Goal: Task Accomplishment & Management: Manage account settings

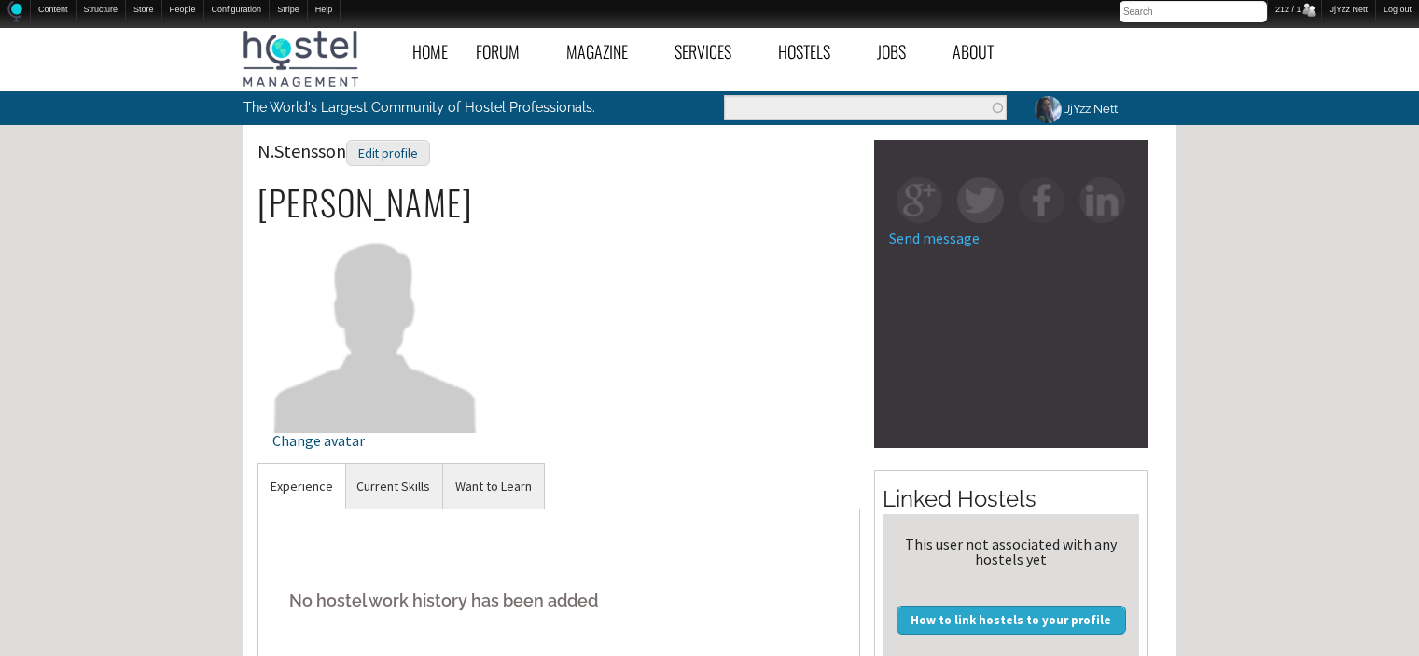
scroll to position [609, 0]
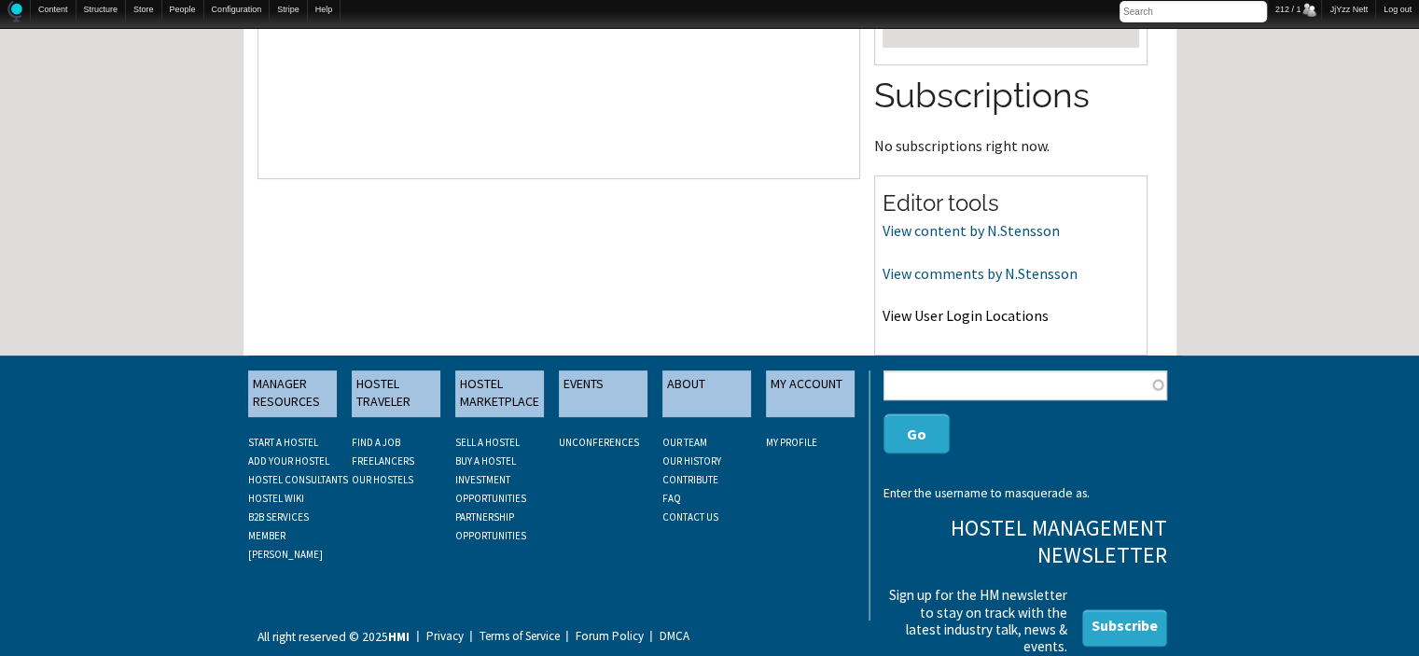
click at [915, 323] on link "View User Login Locations" at bounding box center [966, 315] width 166 height 19
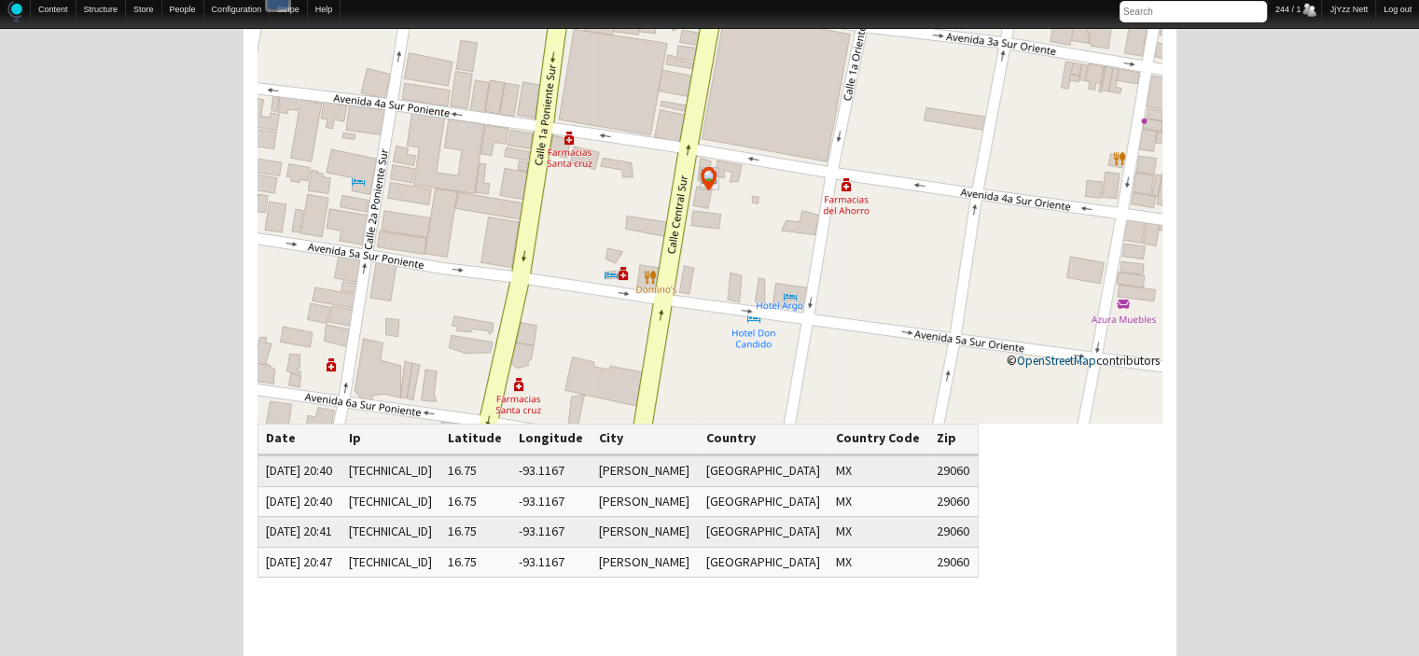
scroll to position [187, 0]
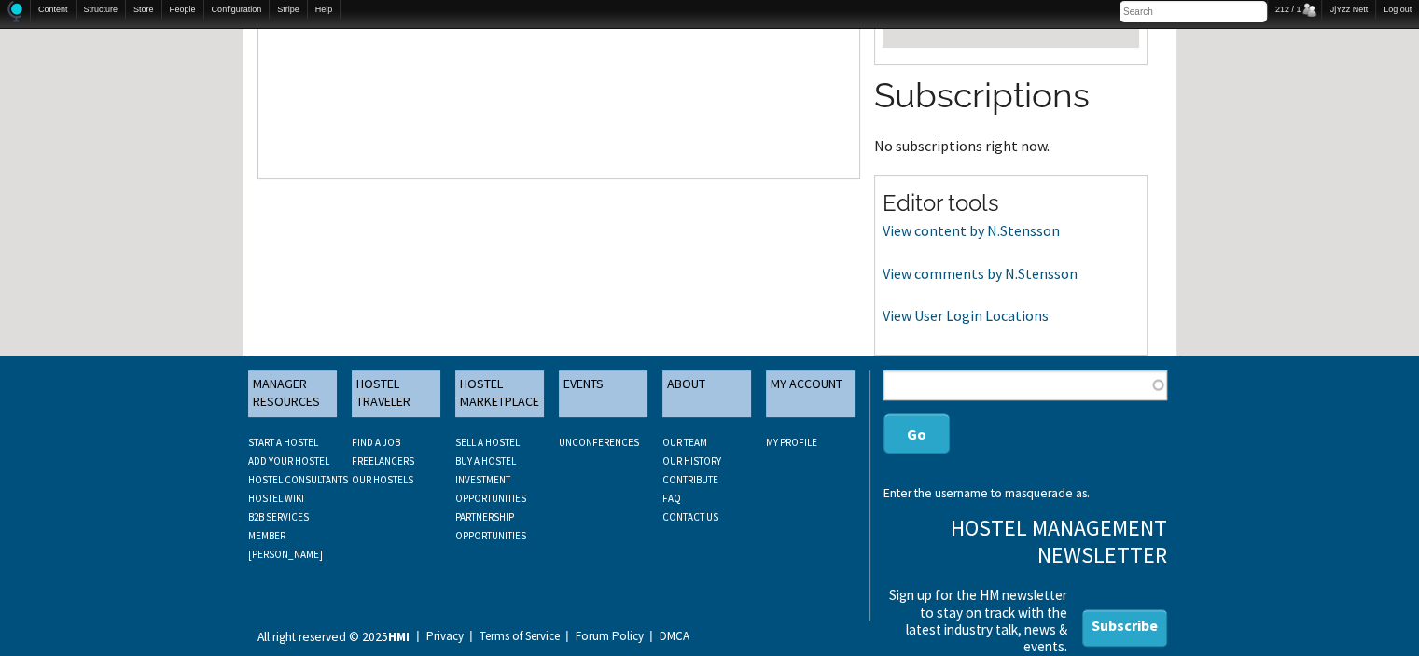
scroll to position [35, 0]
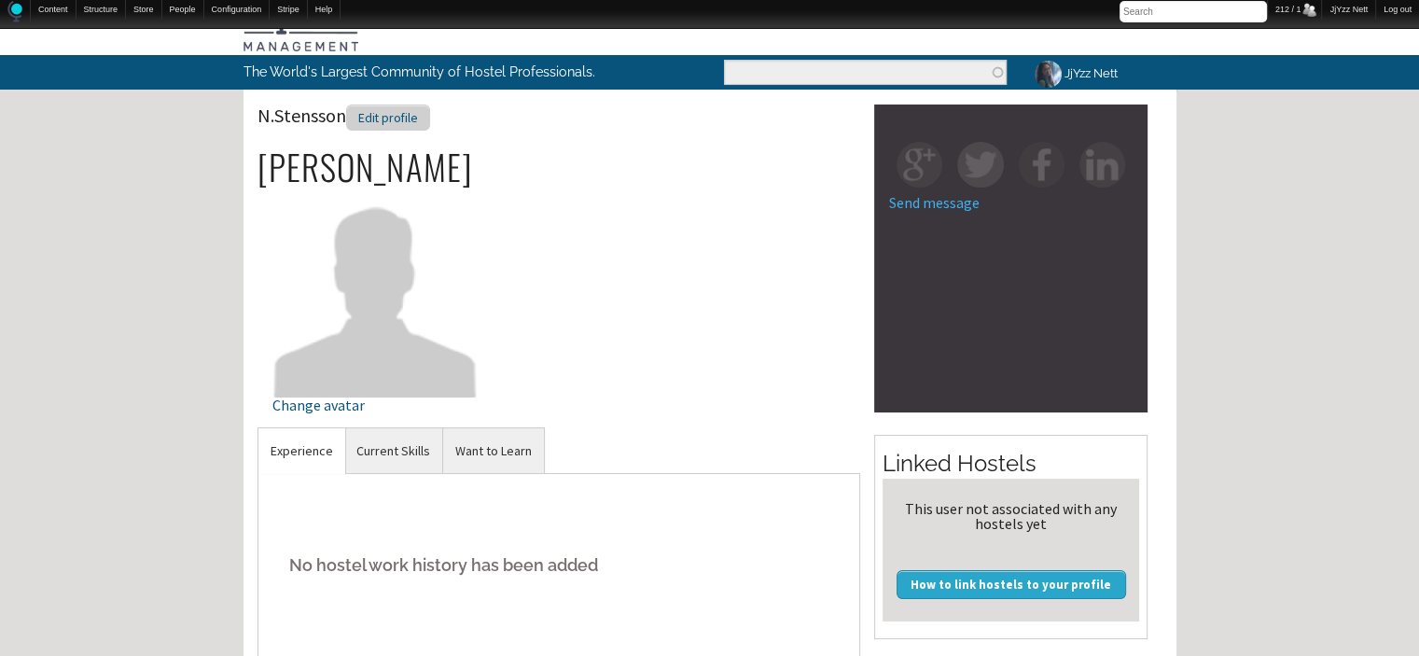
click at [383, 111] on div "Edit profile" at bounding box center [388, 117] width 84 height 27
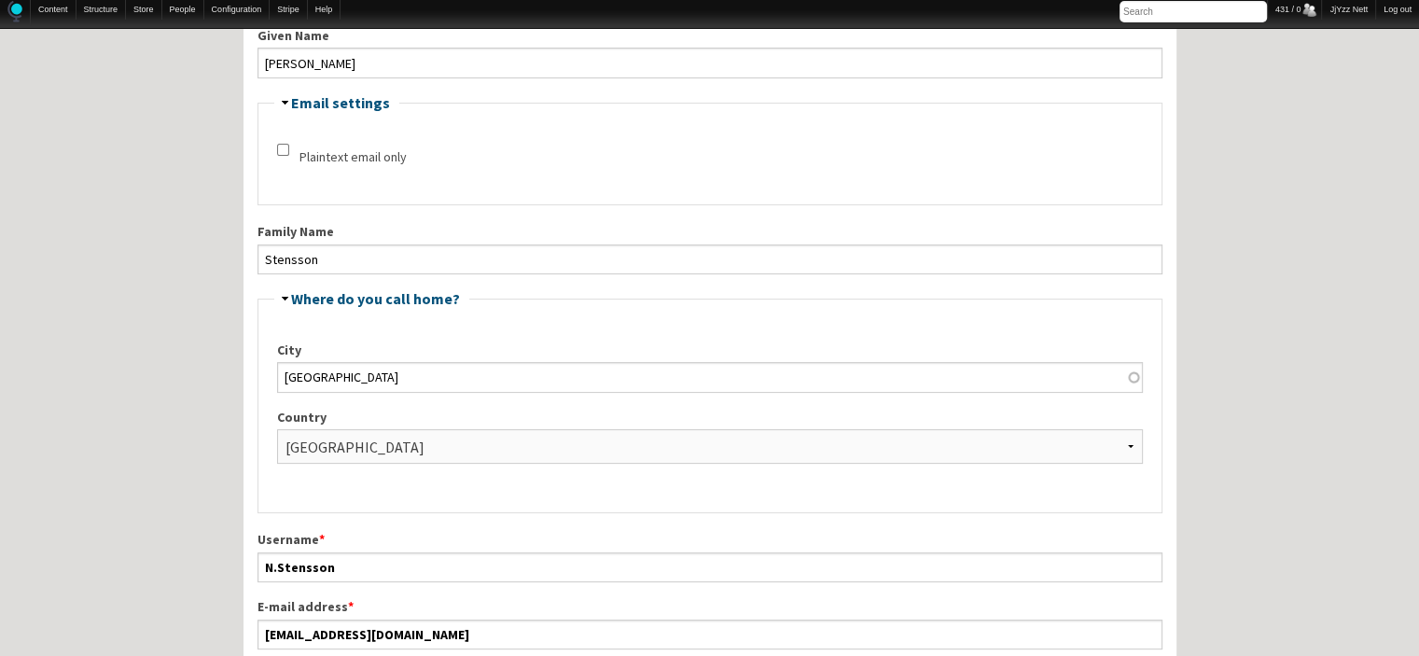
scroll to position [373, 0]
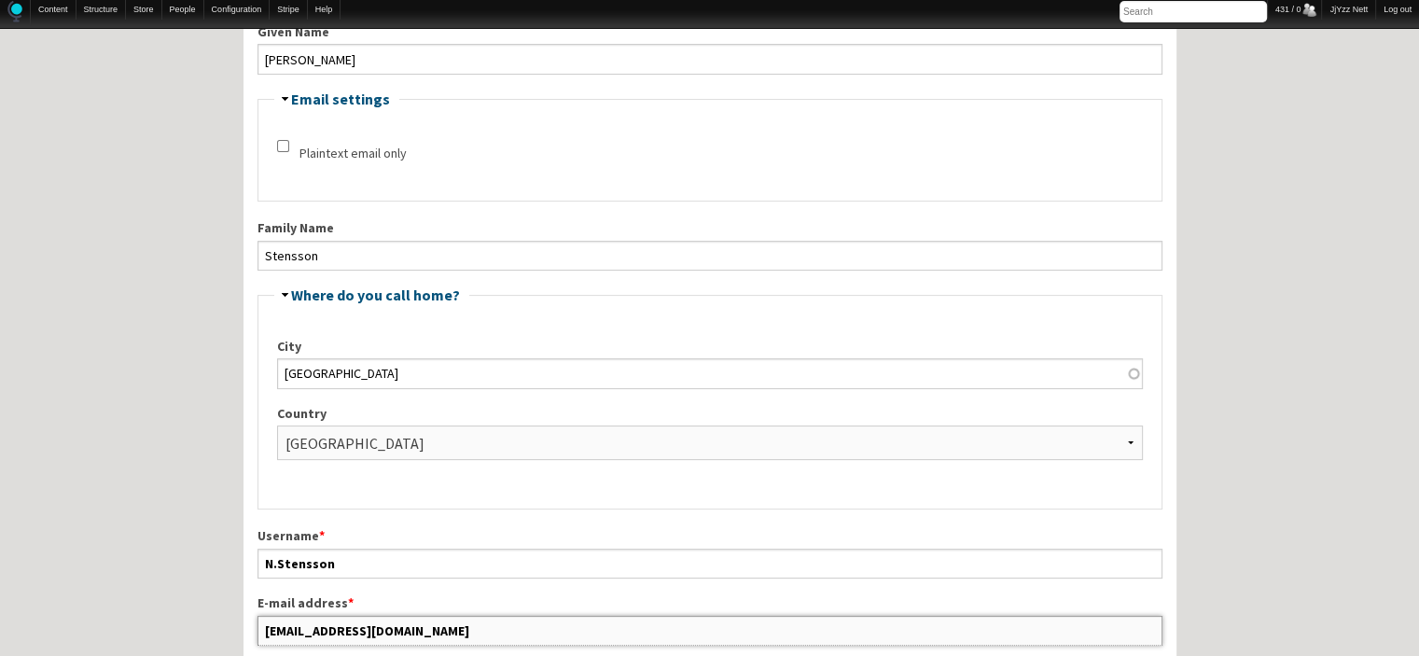
drag, startPoint x: 405, startPoint y: 626, endPoint x: 239, endPoint y: 630, distance: 166.1
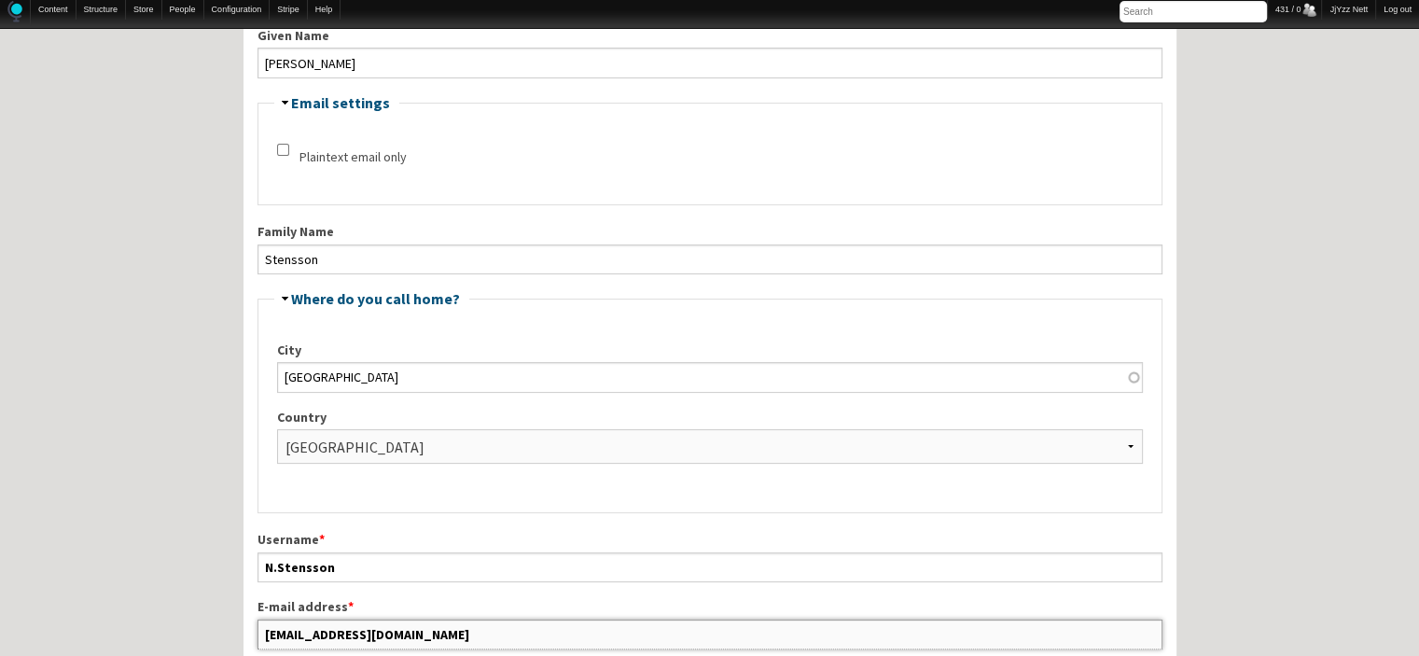
scroll to position [377, 0]
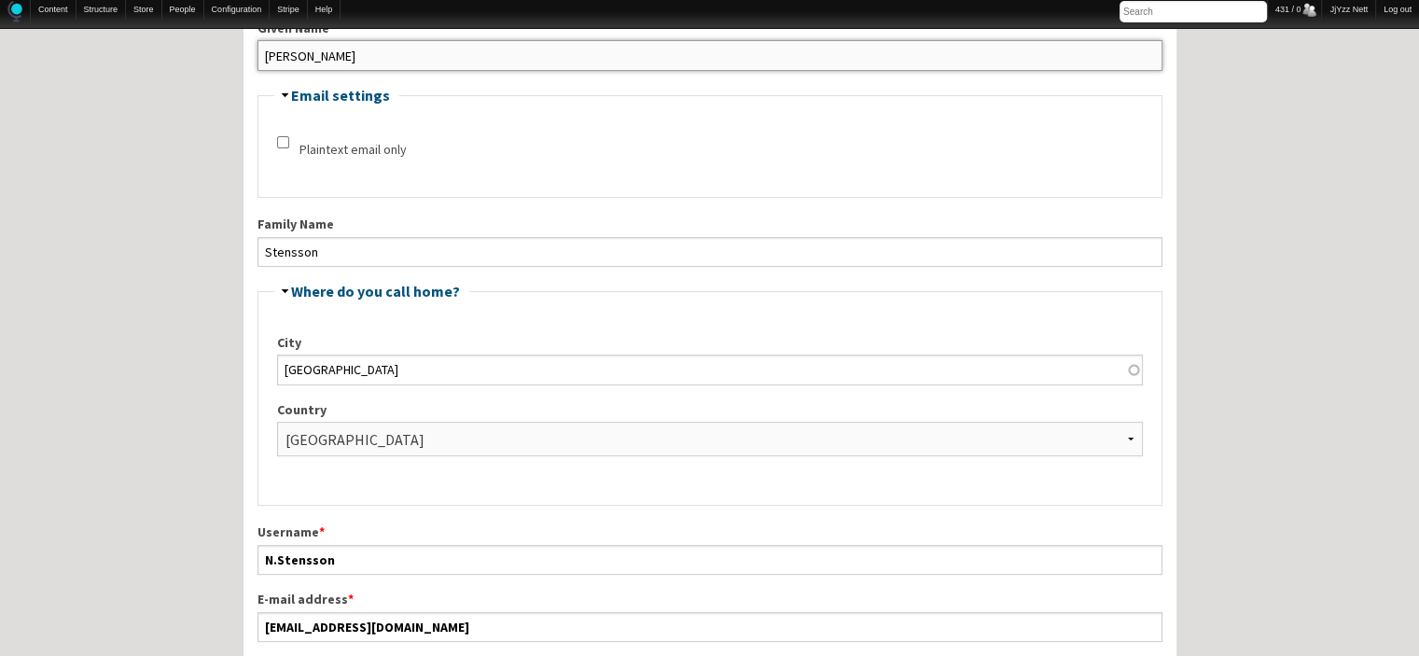
drag, startPoint x: 393, startPoint y: 51, endPoint x: 230, endPoint y: 44, distance: 162.5
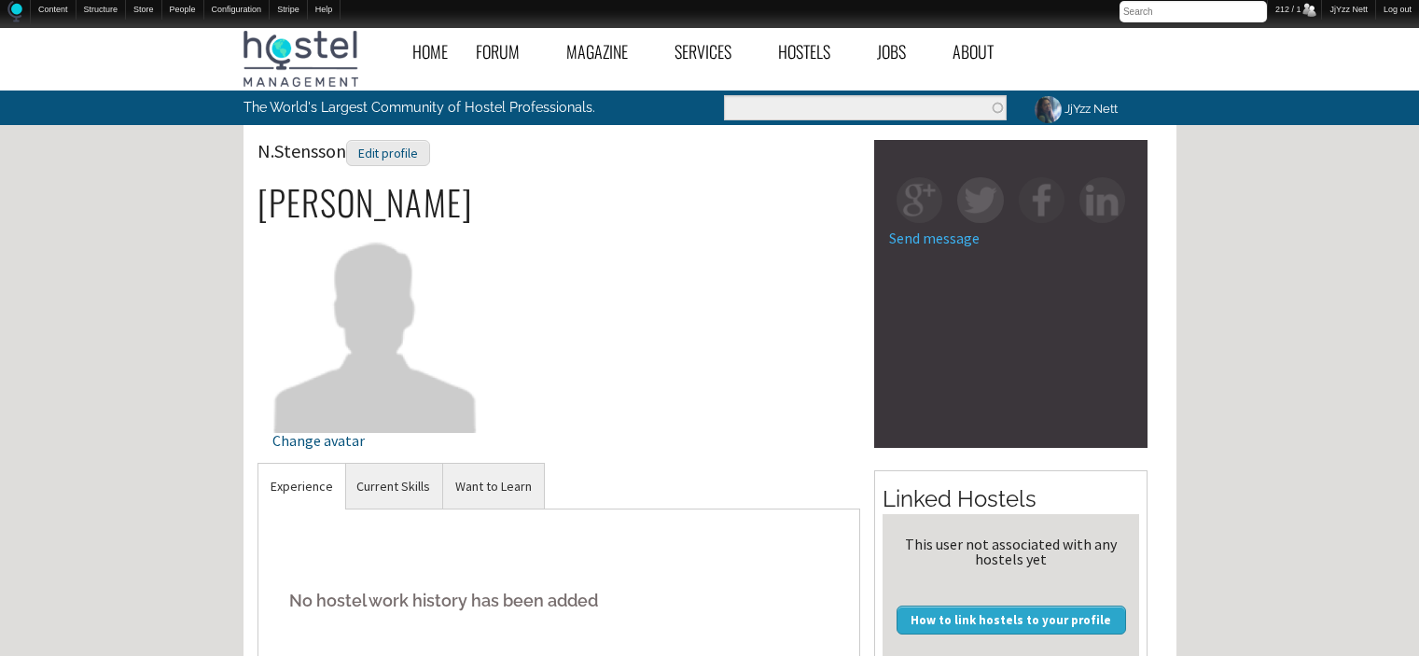
scroll to position [35, 0]
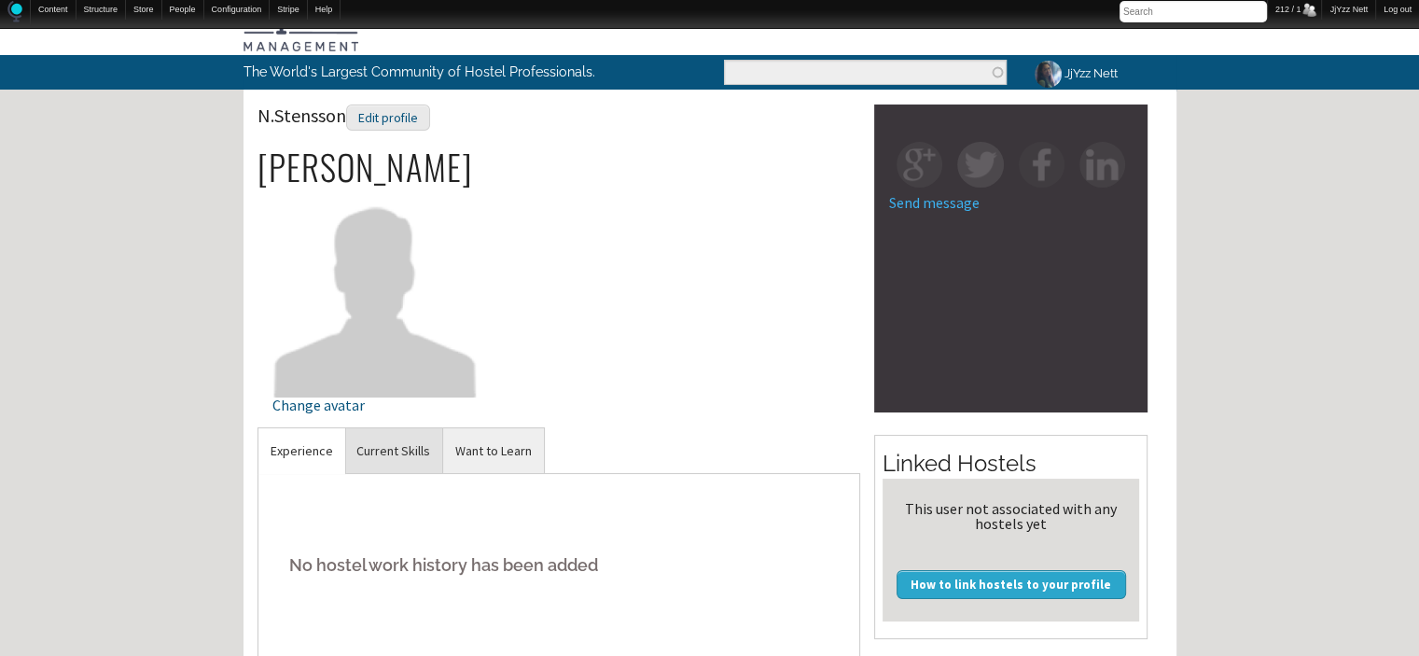
click at [363, 450] on link "Current Skills" at bounding box center [393, 451] width 98 height 46
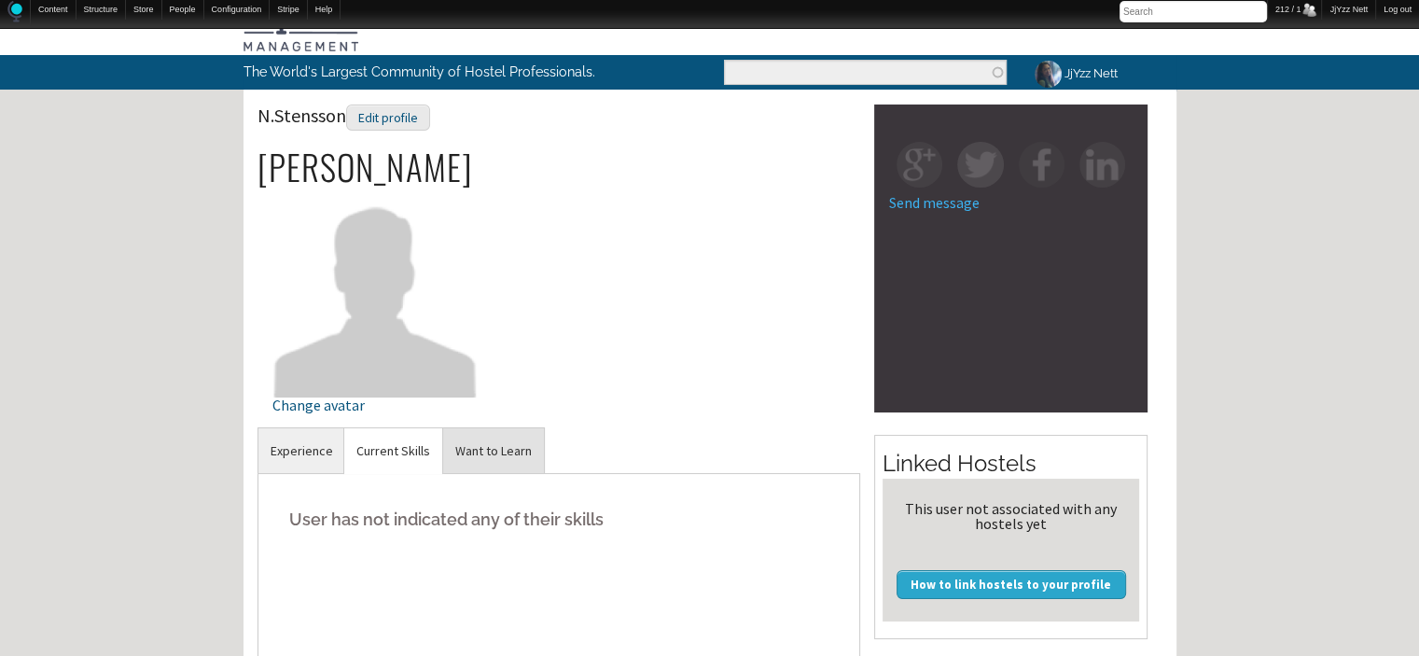
click at [519, 443] on link "Want to Learn" at bounding box center [493, 451] width 101 height 46
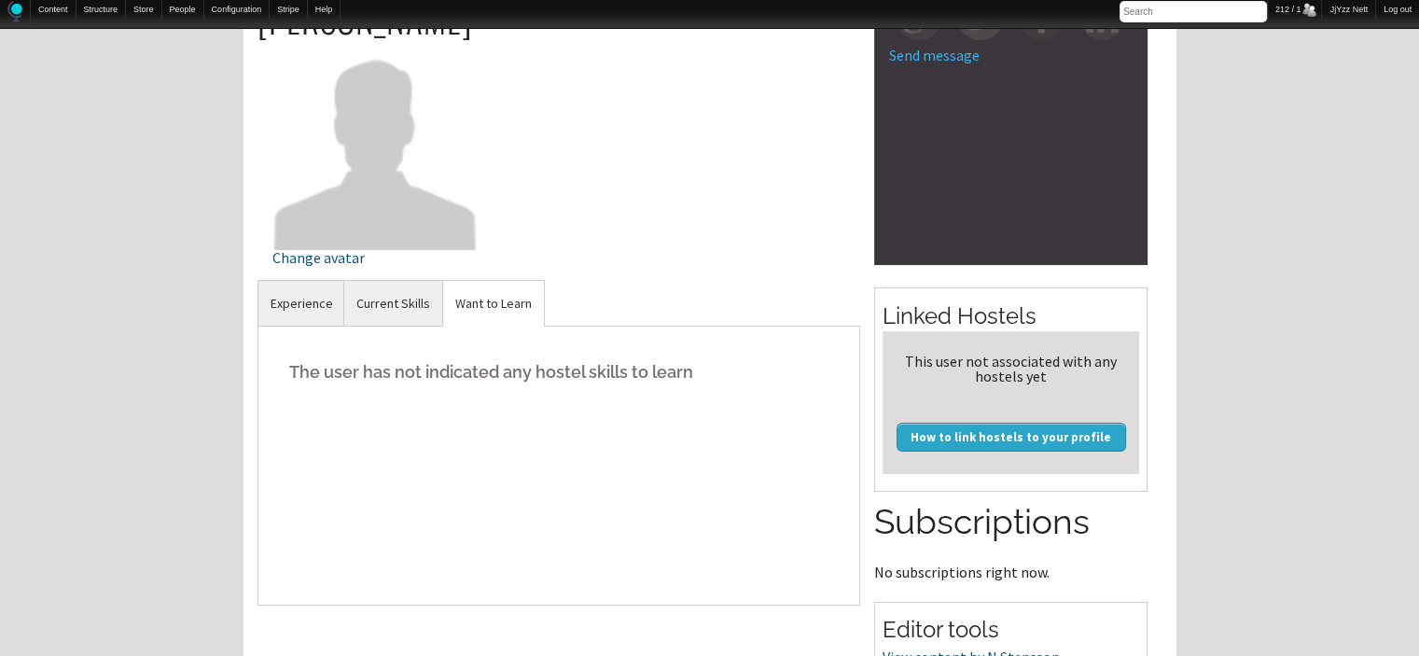
scroll to position [185, 0]
